Goal: Check status: Check status

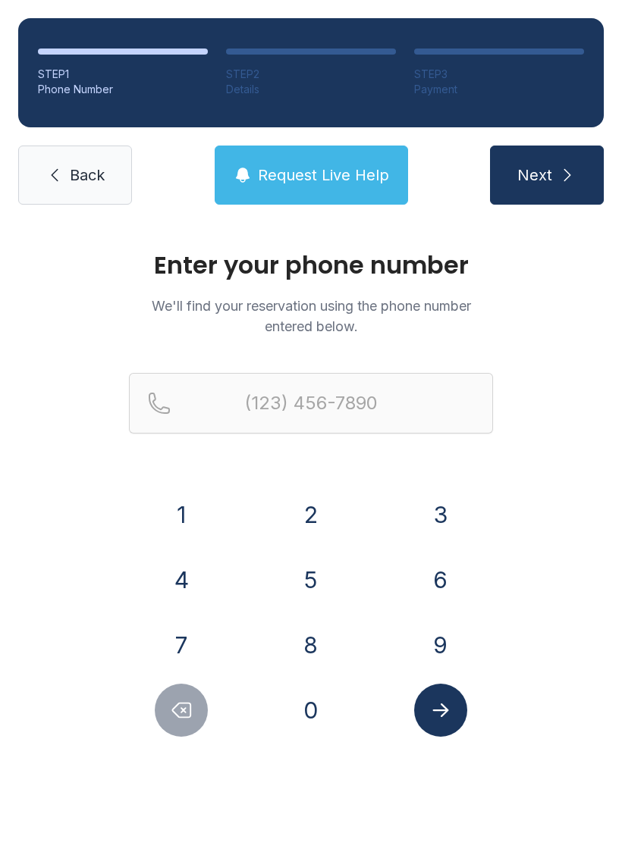
click at [448, 506] on button "3" at bounding box center [440, 514] width 53 height 53
click at [181, 509] on button "1" at bounding box center [181, 514] width 53 height 53
click at [199, 649] on button "7" at bounding box center [181, 645] width 53 height 53
click at [334, 639] on button "8" at bounding box center [310, 645] width 53 height 53
click at [190, 638] on button "7" at bounding box center [181, 645] width 53 height 53
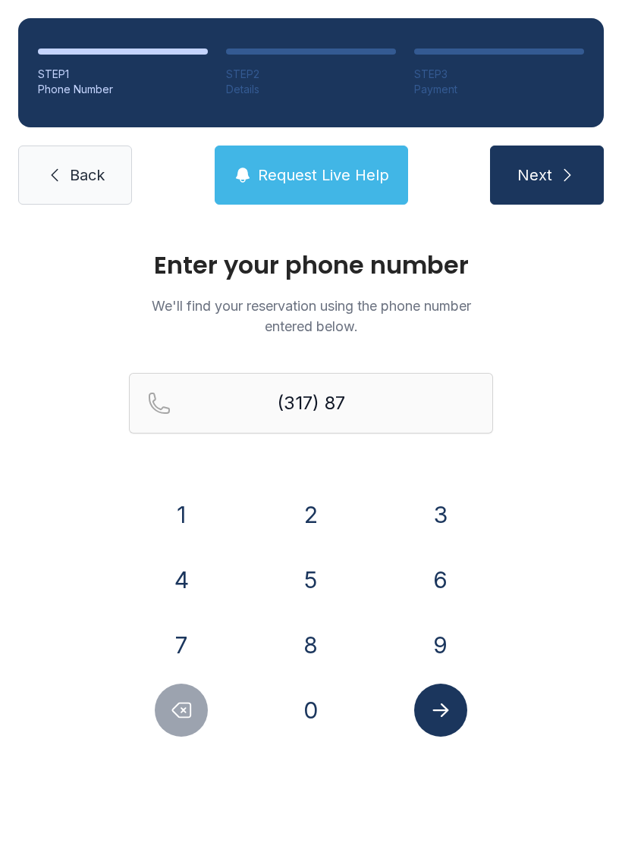
click at [173, 506] on button "1" at bounding box center [181, 514] width 53 height 53
click at [187, 509] on button "1" at bounding box center [181, 514] width 53 height 53
click at [444, 586] on button "6" at bounding box center [440, 579] width 53 height 53
click at [297, 510] on button "2" at bounding box center [310, 514] width 53 height 53
click at [312, 633] on button "8" at bounding box center [310, 645] width 53 height 53
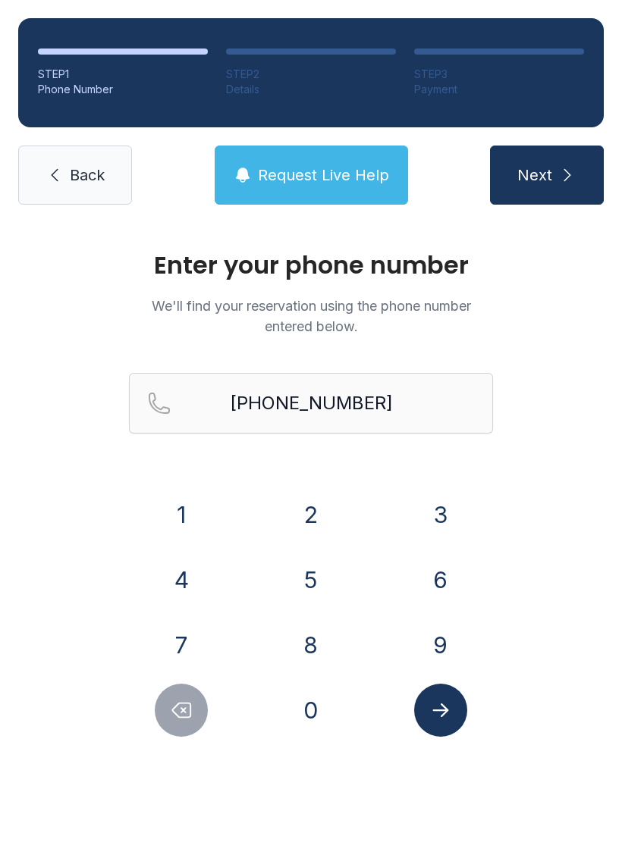
click at [443, 718] on icon "Submit lookup form" at bounding box center [440, 710] width 23 height 23
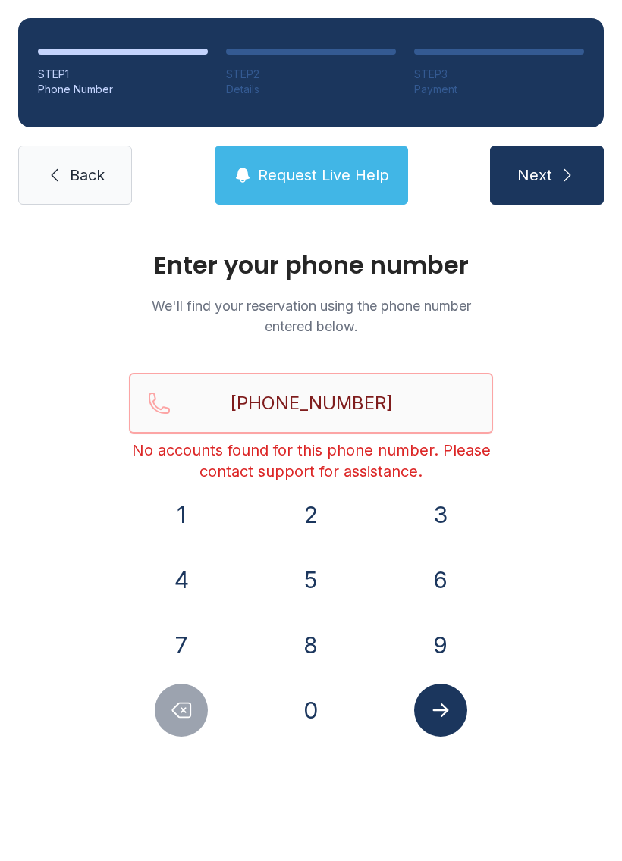
click at [393, 392] on input "[PHONE_NUMBER]" at bounding box center [311, 403] width 364 height 61
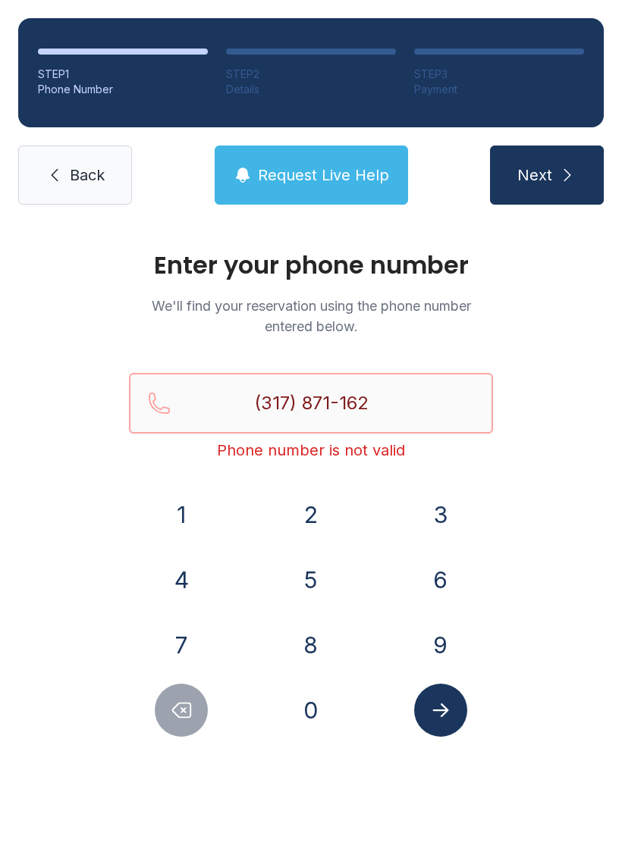
type input "(317) 871-162"
click at [546, 175] on button "Next" at bounding box center [547, 175] width 114 height 59
click at [67, 170] on link "Back" at bounding box center [75, 175] width 114 height 59
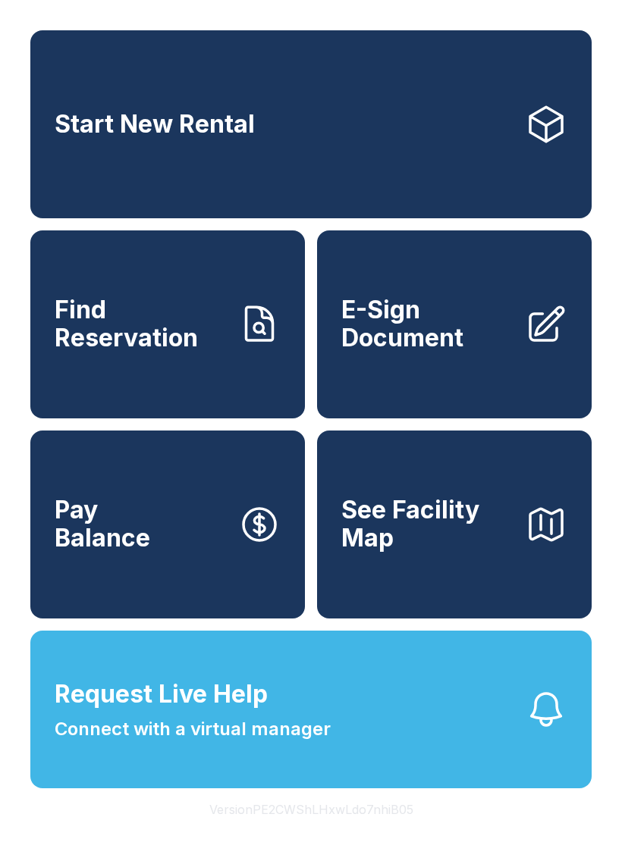
click at [105, 352] on span "Find Reservation" at bounding box center [140, 323] width 171 height 55
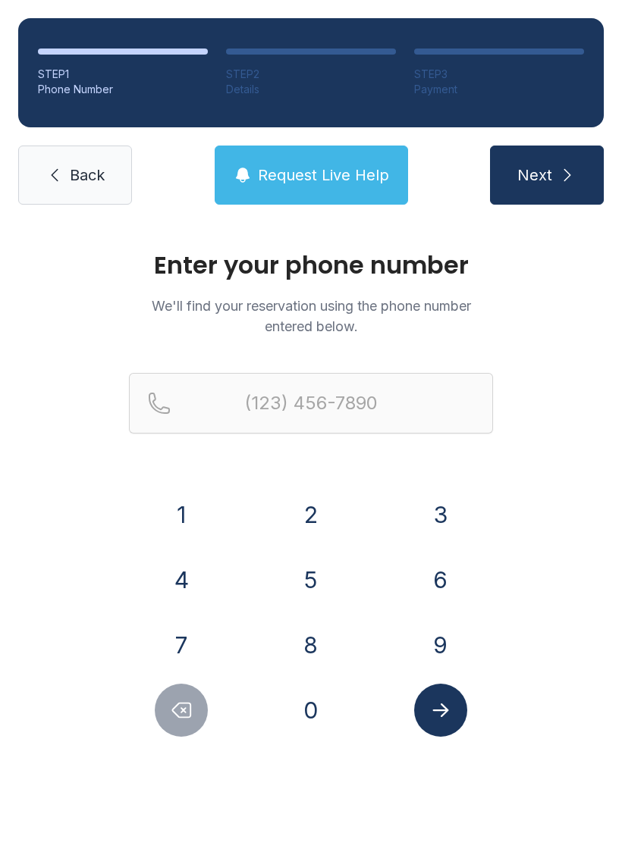
click at [65, 177] on link "Back" at bounding box center [75, 175] width 114 height 59
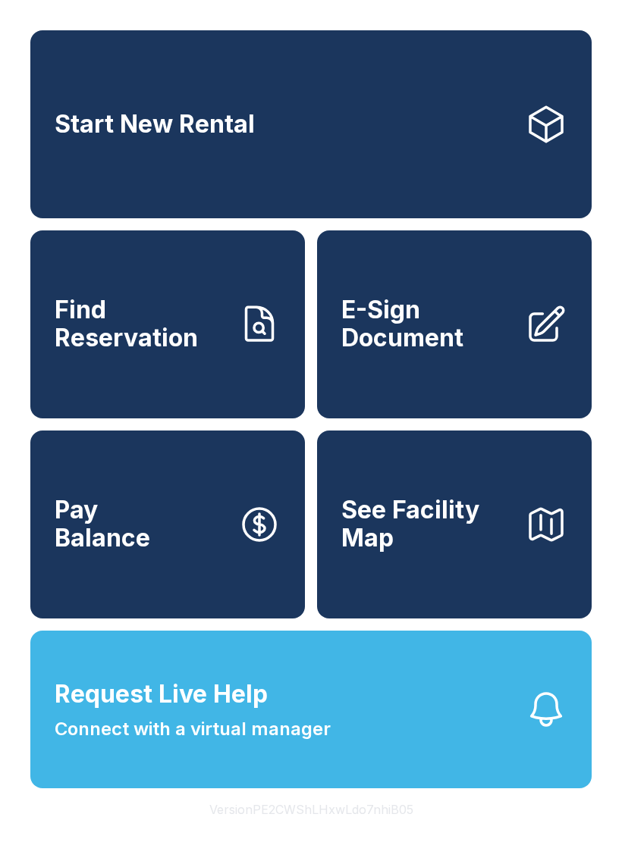
click at [255, 743] on span "Connect with a virtual manager" at bounding box center [193, 729] width 276 height 27
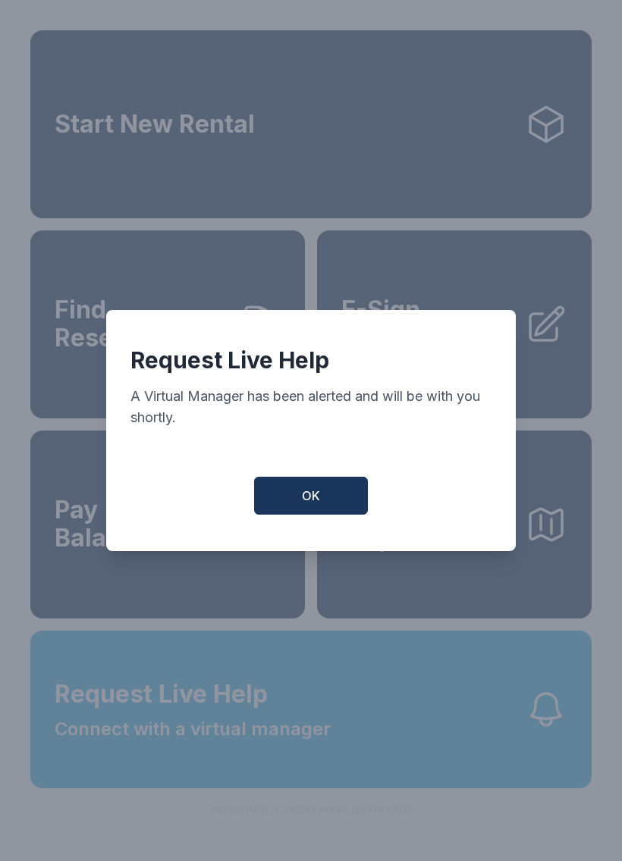
click at [320, 502] on button "OK" at bounding box center [311, 496] width 114 height 38
